Goal: Answer question/provide support

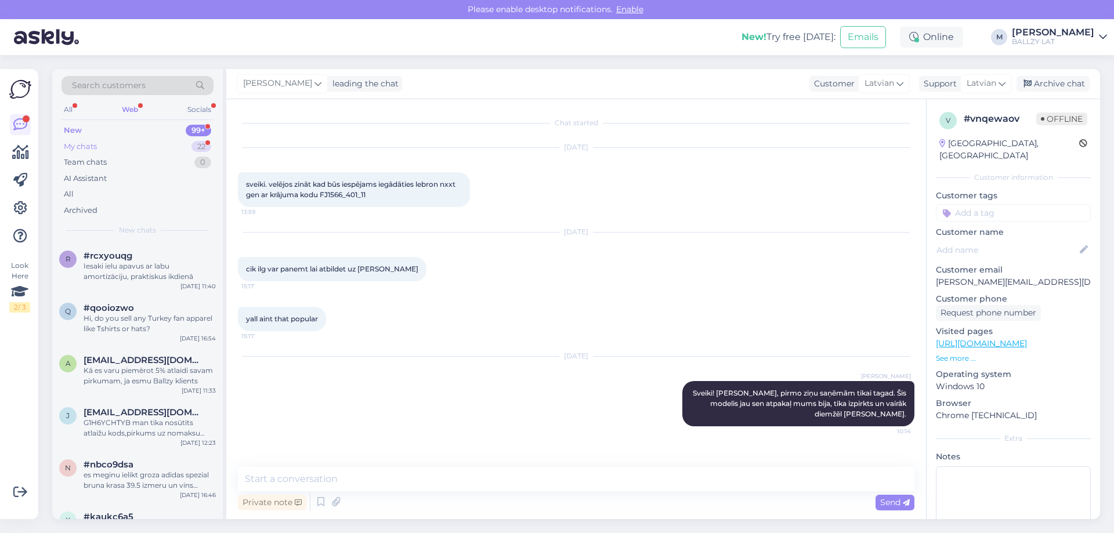
click at [95, 144] on div "My chats" at bounding box center [80, 147] width 33 height 12
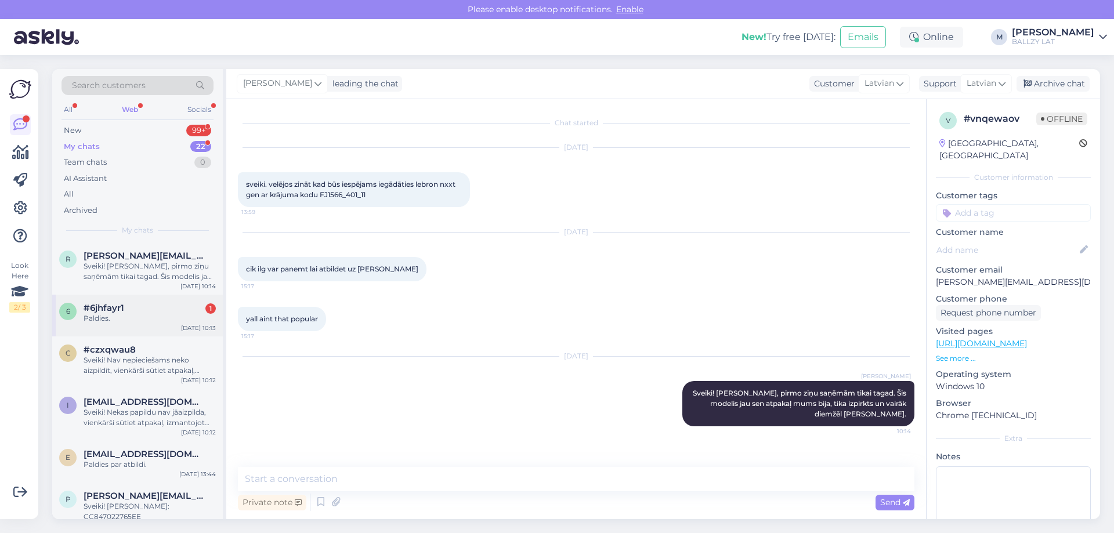
click at [91, 329] on div "6 #6jhfayr1 1 Paldies. [DATE] 10:13" at bounding box center [137, 316] width 171 height 42
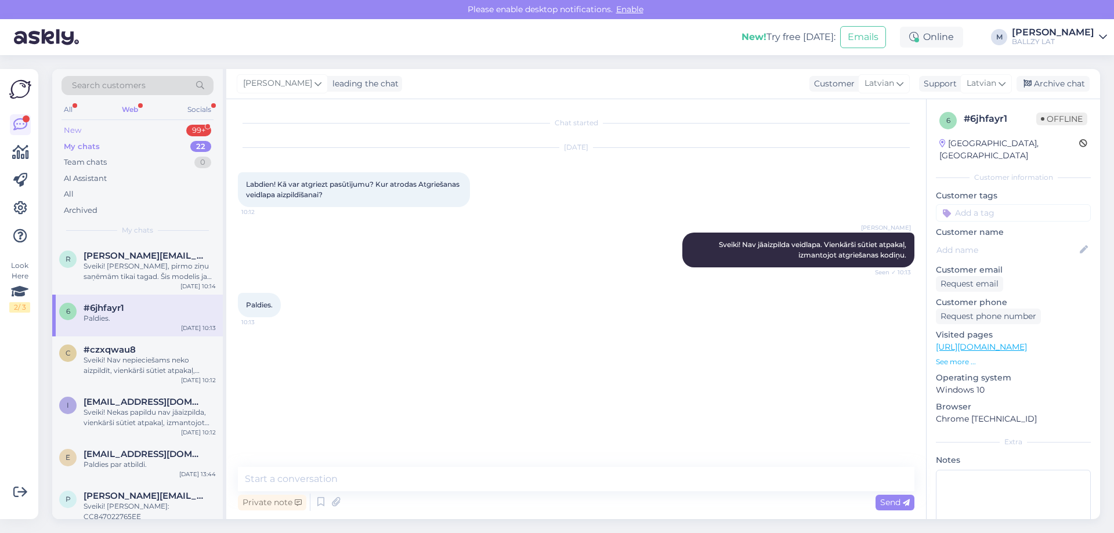
click at [77, 124] on div "New 99+" at bounding box center [138, 130] width 152 height 16
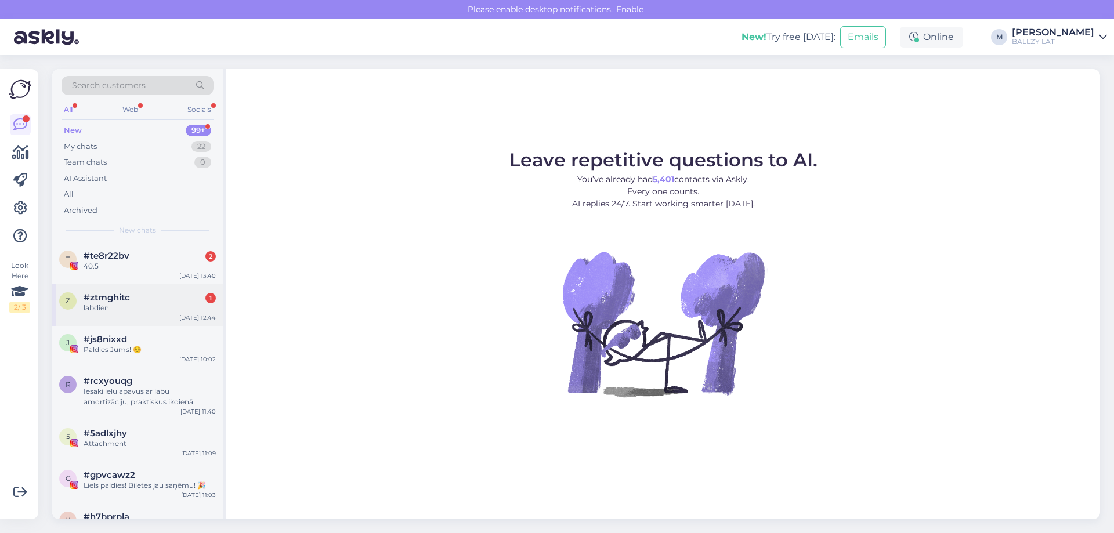
click at [135, 315] on div "z #ztmghitc 1 labdien Sep 18 12:44" at bounding box center [137, 305] width 171 height 42
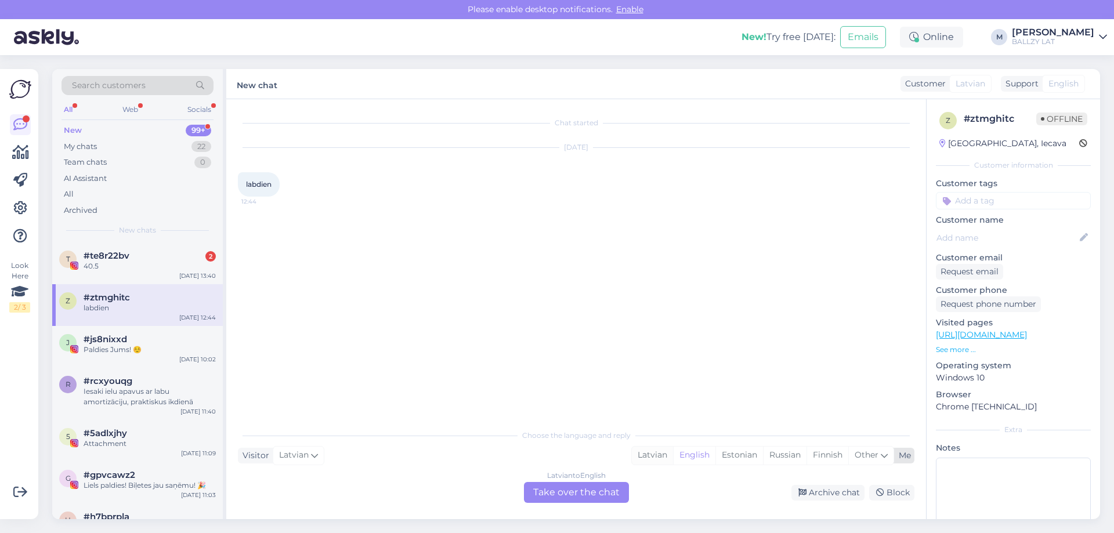
click at [644, 454] on div "Latvian" at bounding box center [652, 455] width 41 height 17
click at [594, 494] on div "Latvian to Latvian Take over the chat" at bounding box center [576, 492] width 105 height 21
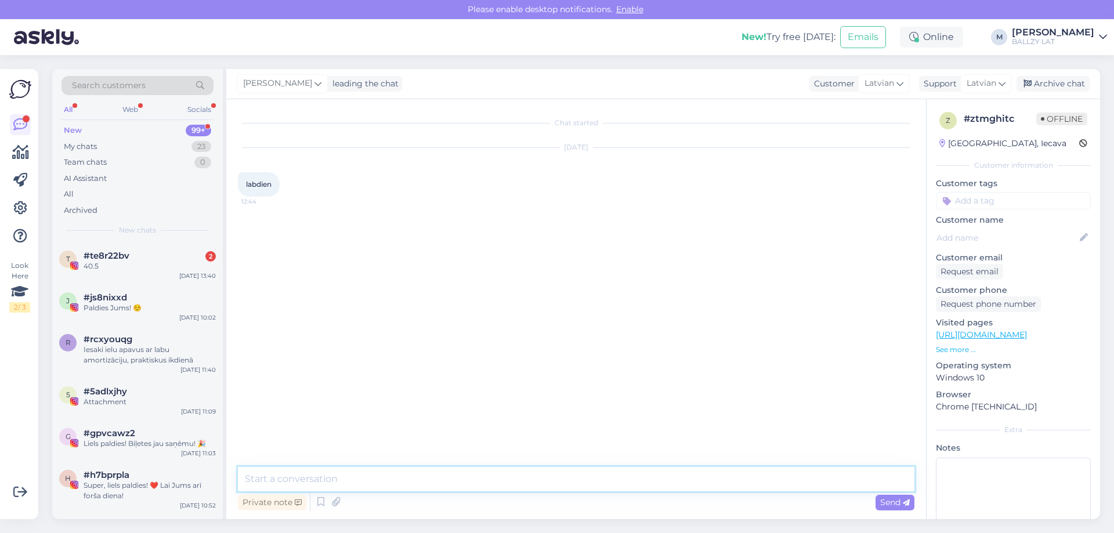
click at [437, 478] on textarea at bounding box center [576, 479] width 677 height 24
type textarea "Sveiki! Kā varam palīdzēt?"
click at [109, 263] on div "40.5" at bounding box center [150, 266] width 132 height 10
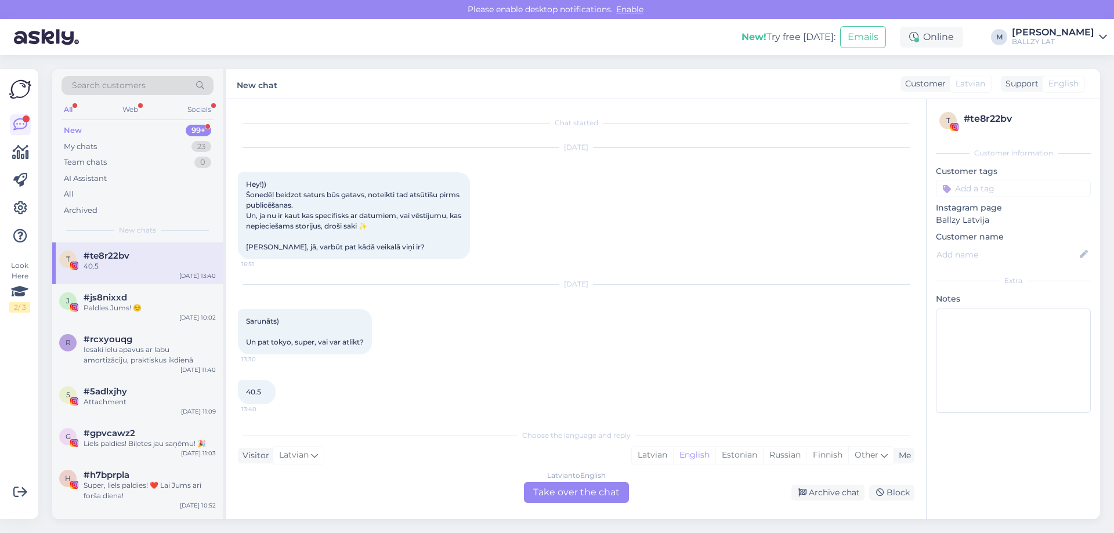
scroll to position [4, 0]
click at [84, 146] on div "My chats" at bounding box center [80, 147] width 33 height 12
